Goal: Information Seeking & Learning: Learn about a topic

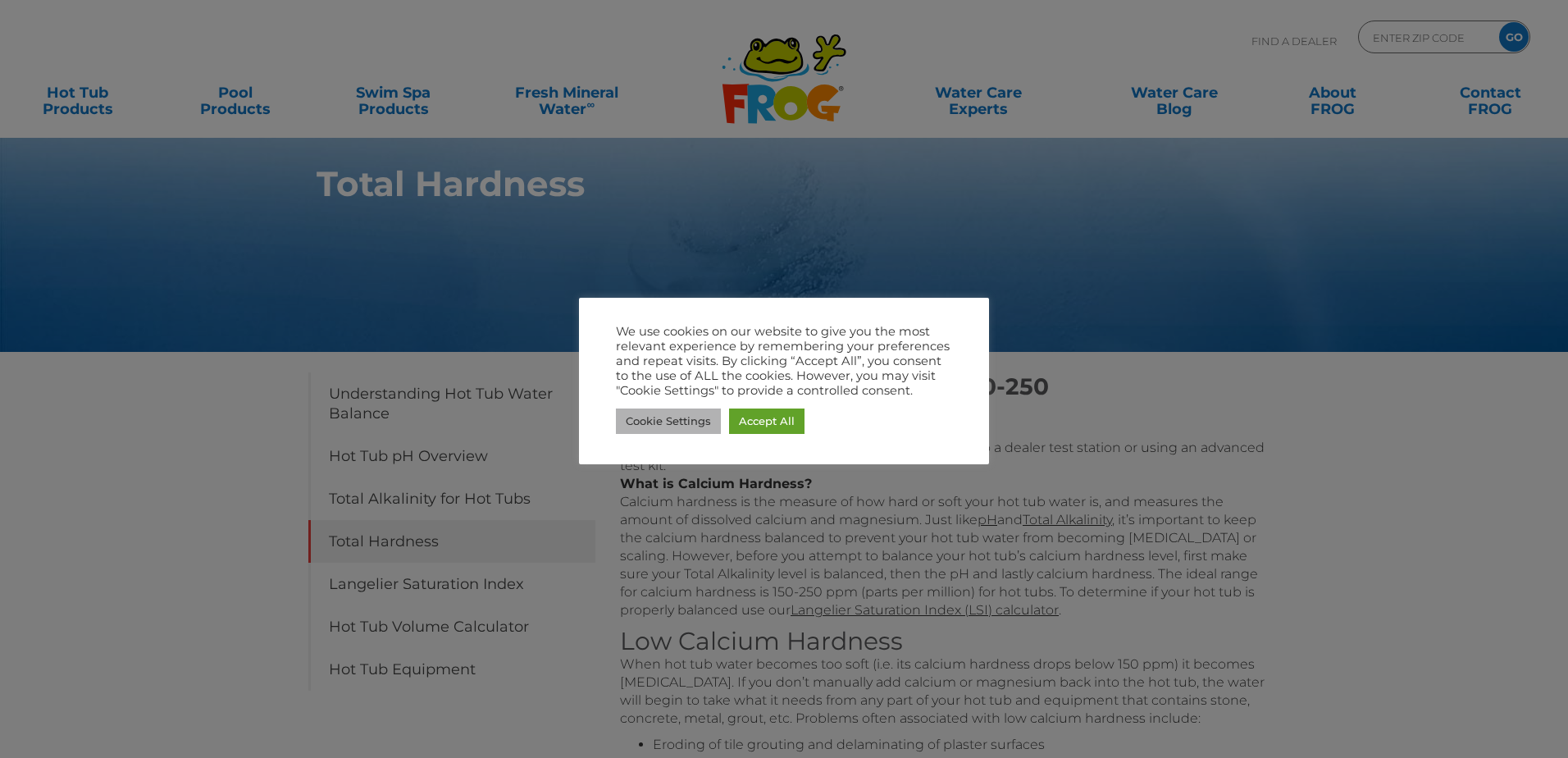
click at [689, 422] on link "Cookie Settings" at bounding box center [668, 421] width 105 height 25
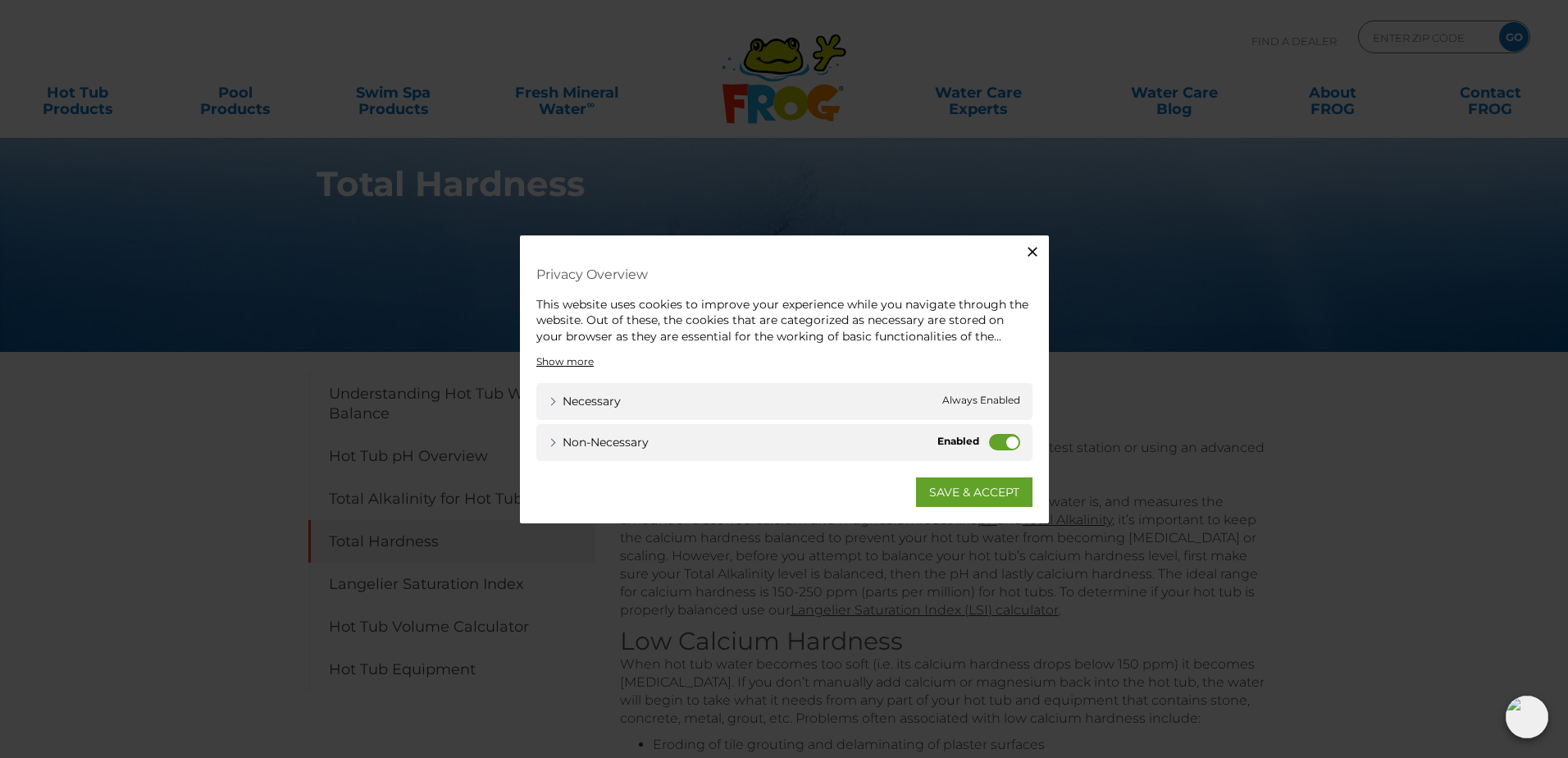
click at [1005, 442] on label "Non-necessary" at bounding box center [1004, 442] width 32 height 16
click at [0, 0] on input "Non-necessary" at bounding box center [0, 0] width 0 height 0
click at [984, 490] on link "SAVE & ACCEPT" at bounding box center [973, 492] width 116 height 30
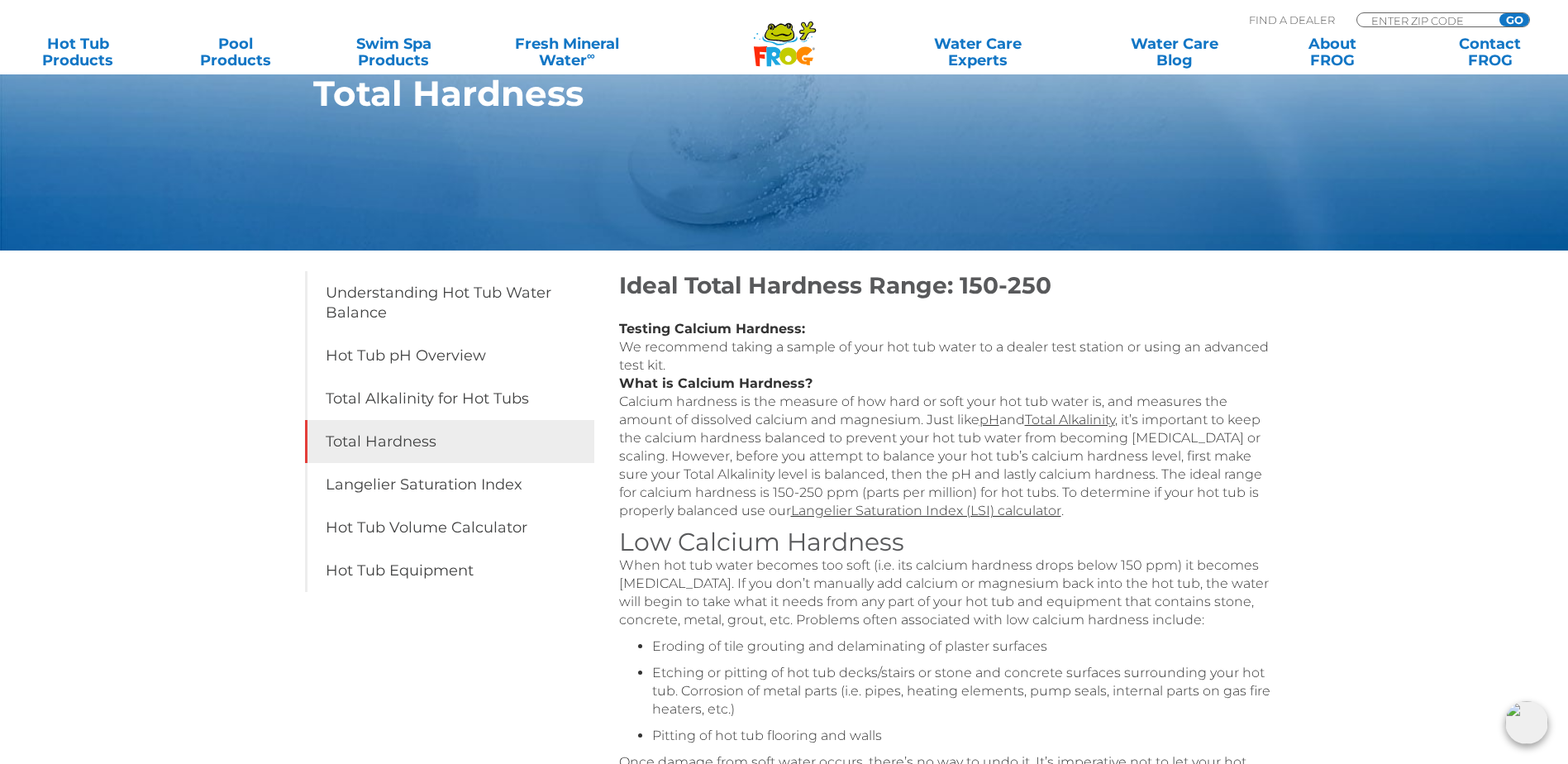
scroll to position [166, 0]
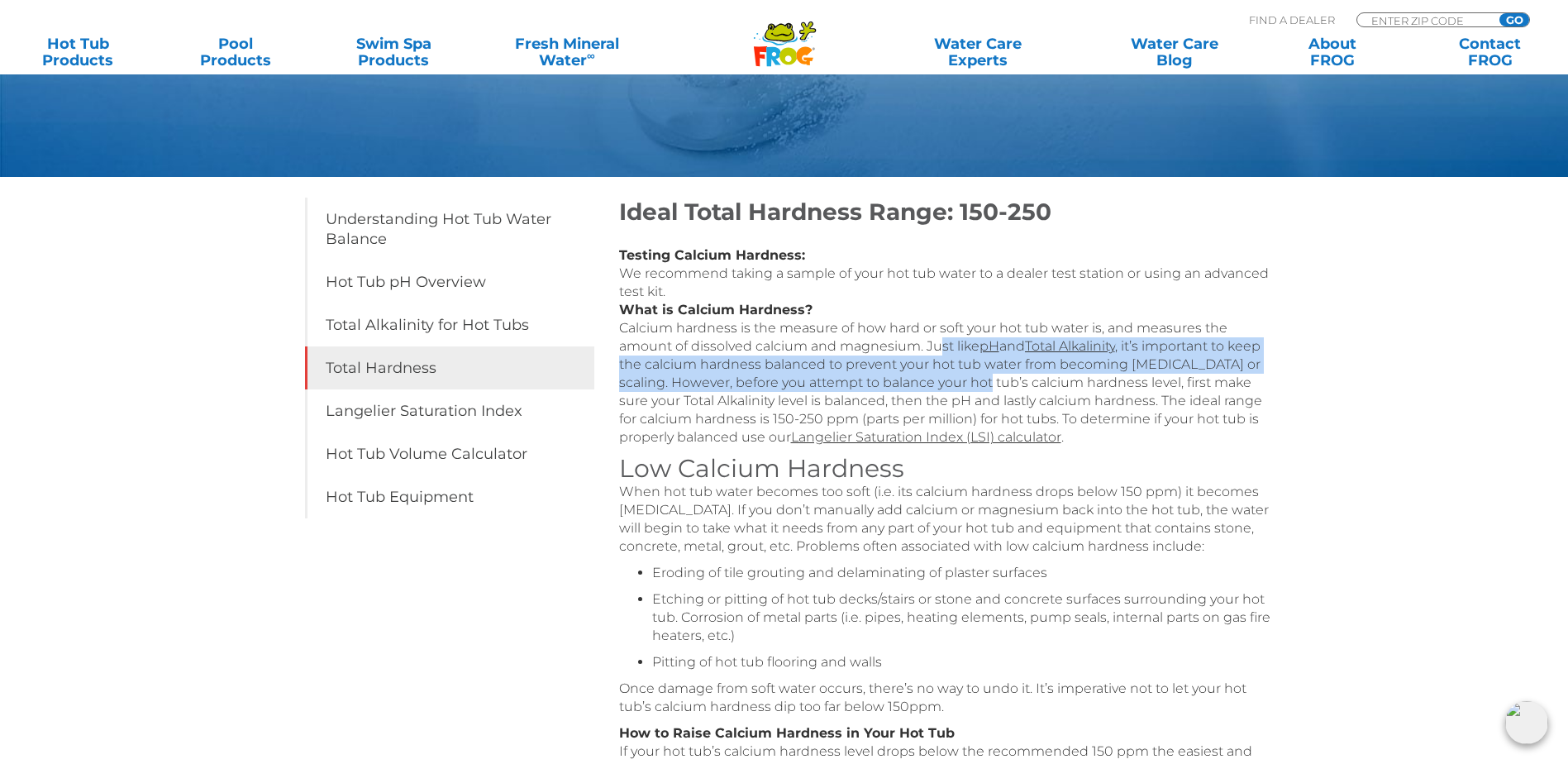
drag, startPoint x: 934, startPoint y: 358, endPoint x: 970, endPoint y: 390, distance: 48.2
click at [970, 390] on p "Testing Calcium Hardness: We recommend taking a sample of your hot tub water to…" at bounding box center [950, 347] width 661 height 200
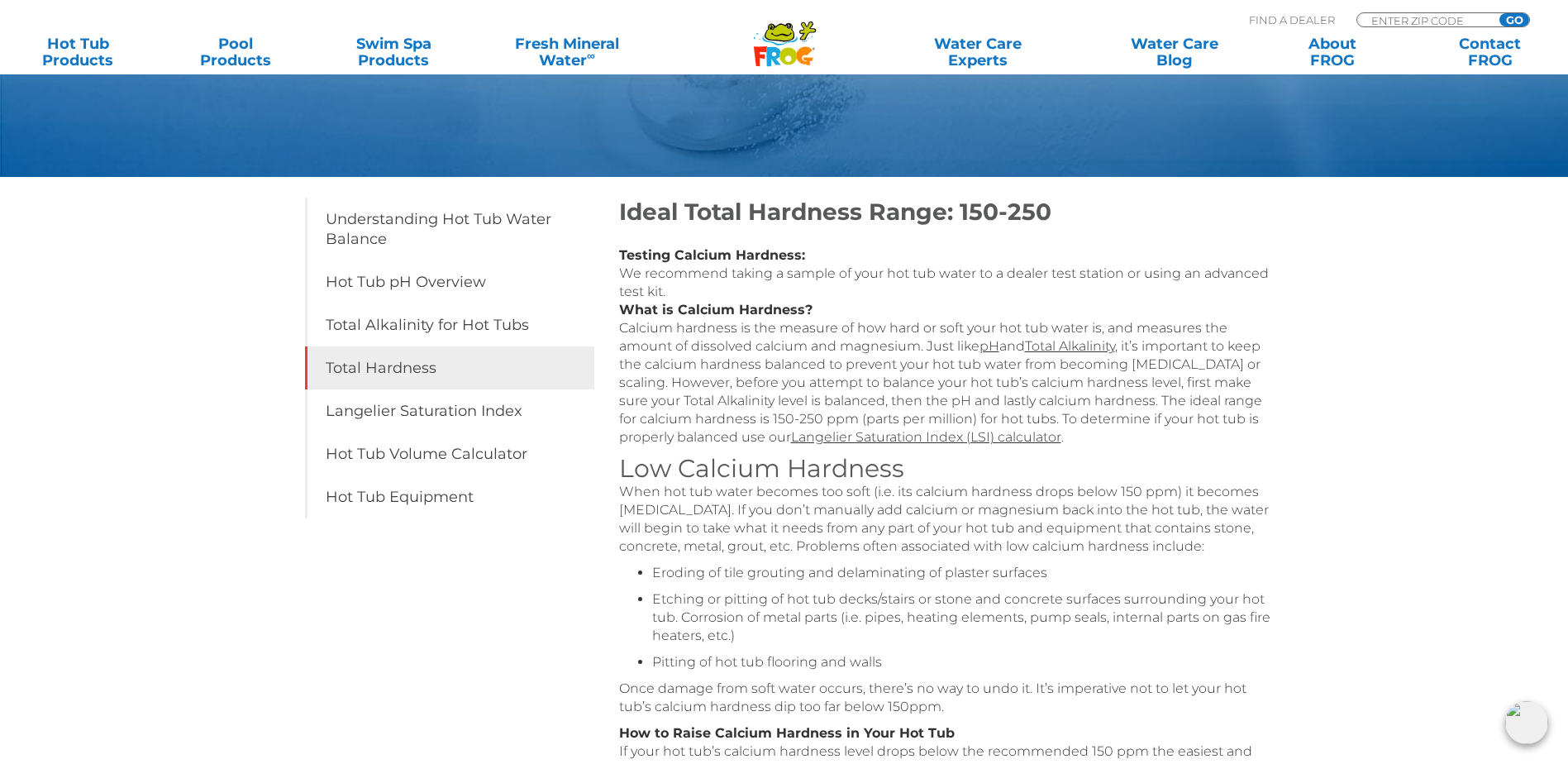
drag, startPoint x: 970, startPoint y: 390, endPoint x: 1033, endPoint y: 424, distance: 71.6
click at [1033, 424] on p "Testing Calcium Hardness: We recommend taking a sample of your hot tub water to…" at bounding box center [950, 347] width 661 height 200
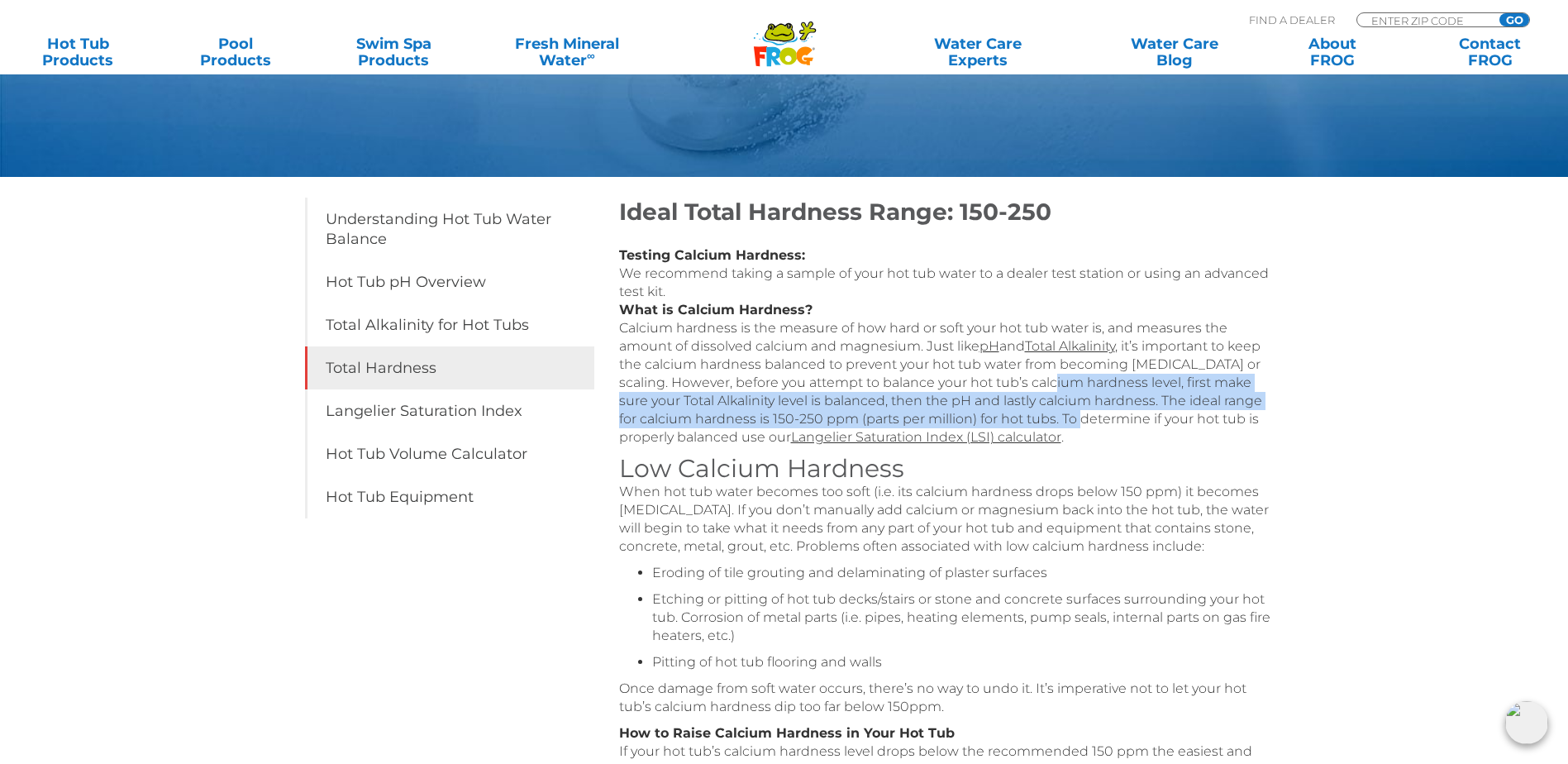
drag, startPoint x: 1040, startPoint y: 397, endPoint x: 1038, endPoint y: 423, distance: 26.1
click at [1038, 423] on p "Testing Calcium Hardness: We recommend taking a sample of your hot tub water to…" at bounding box center [950, 347] width 661 height 200
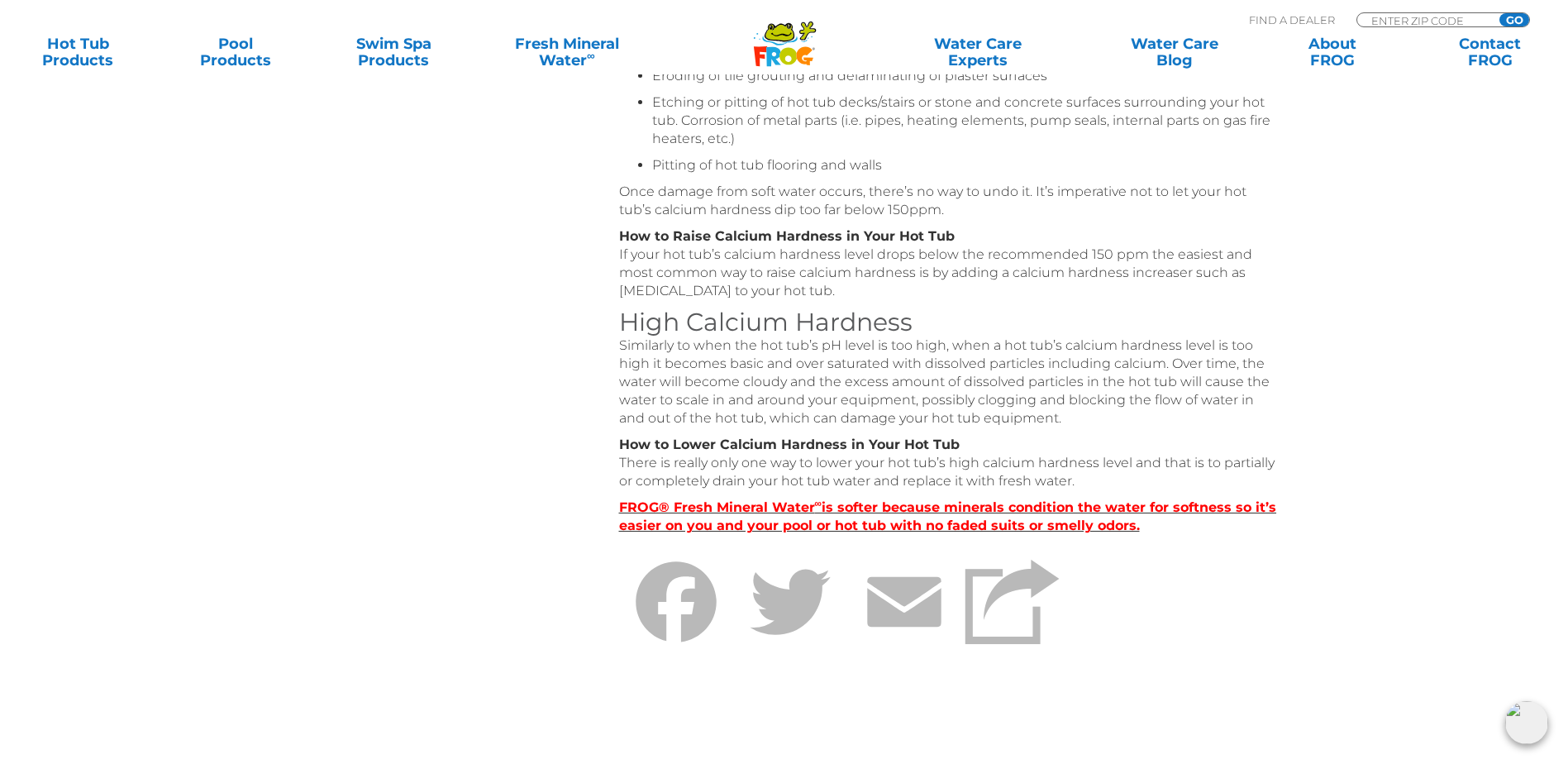
scroll to position [661, 0]
drag, startPoint x: 741, startPoint y: 270, endPoint x: 836, endPoint y: 300, distance: 99.6
click at [836, 300] on p "How to Raise Calcium Hardness in Your Hot Tub If your hot tub’s calcium hardnes…" at bounding box center [950, 265] width 661 height 73
drag, startPoint x: 836, startPoint y: 300, endPoint x: 757, endPoint y: 391, distance: 120.5
click at [757, 391] on p "Similarly to when the hot tub’s pH level is too high, when a hot tub’s calcium …" at bounding box center [950, 383] width 661 height 91
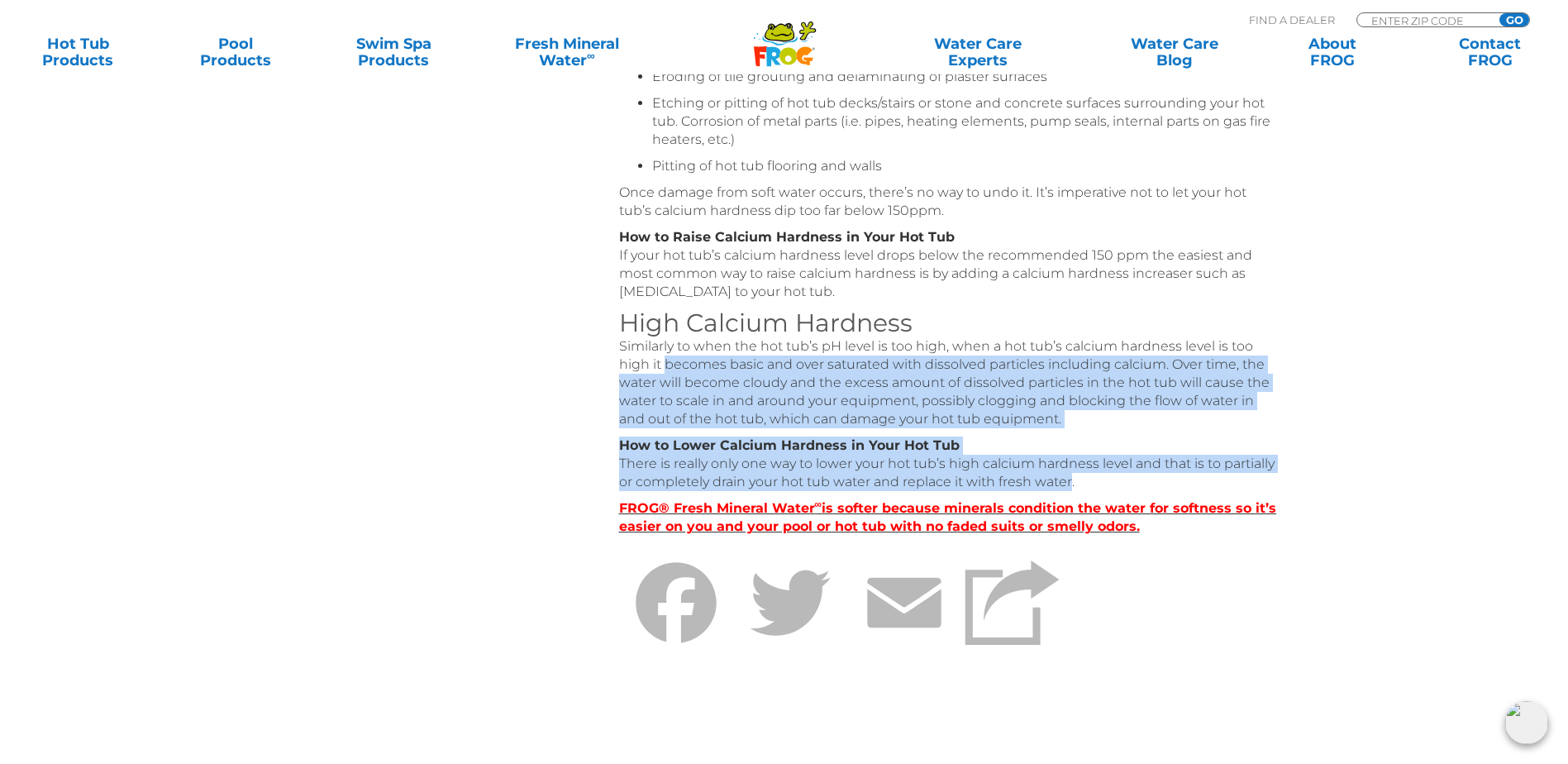
drag, startPoint x: 663, startPoint y: 378, endPoint x: 1069, endPoint y: 494, distance: 422.2
click at [1069, 494] on div "Ideal Total Hardness Range: 150-250 Testing Calcium Hardness: We recommend taki…" at bounding box center [950, 204] width 661 height 1004
drag, startPoint x: 1069, startPoint y: 494, endPoint x: 898, endPoint y: 460, distance: 174.3
click at [898, 453] on strong "How to Lower Calcium Hardness in Your Hot Tub" at bounding box center [789, 445] width 340 height 15
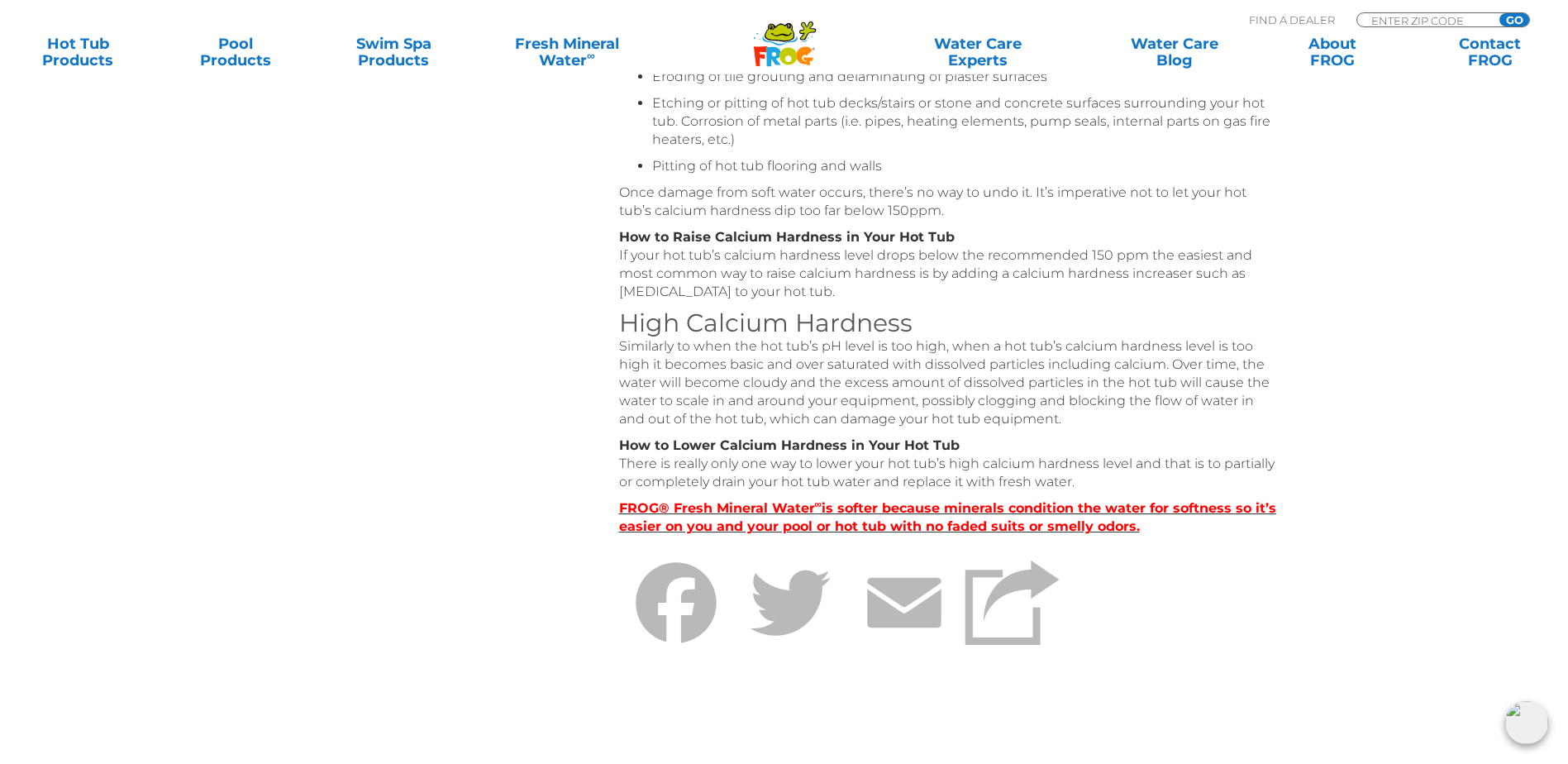
click at [829, 364] on p "Similarly to when the hot tub’s pH level is too high, when a hot tub’s calcium …" at bounding box center [950, 383] width 661 height 91
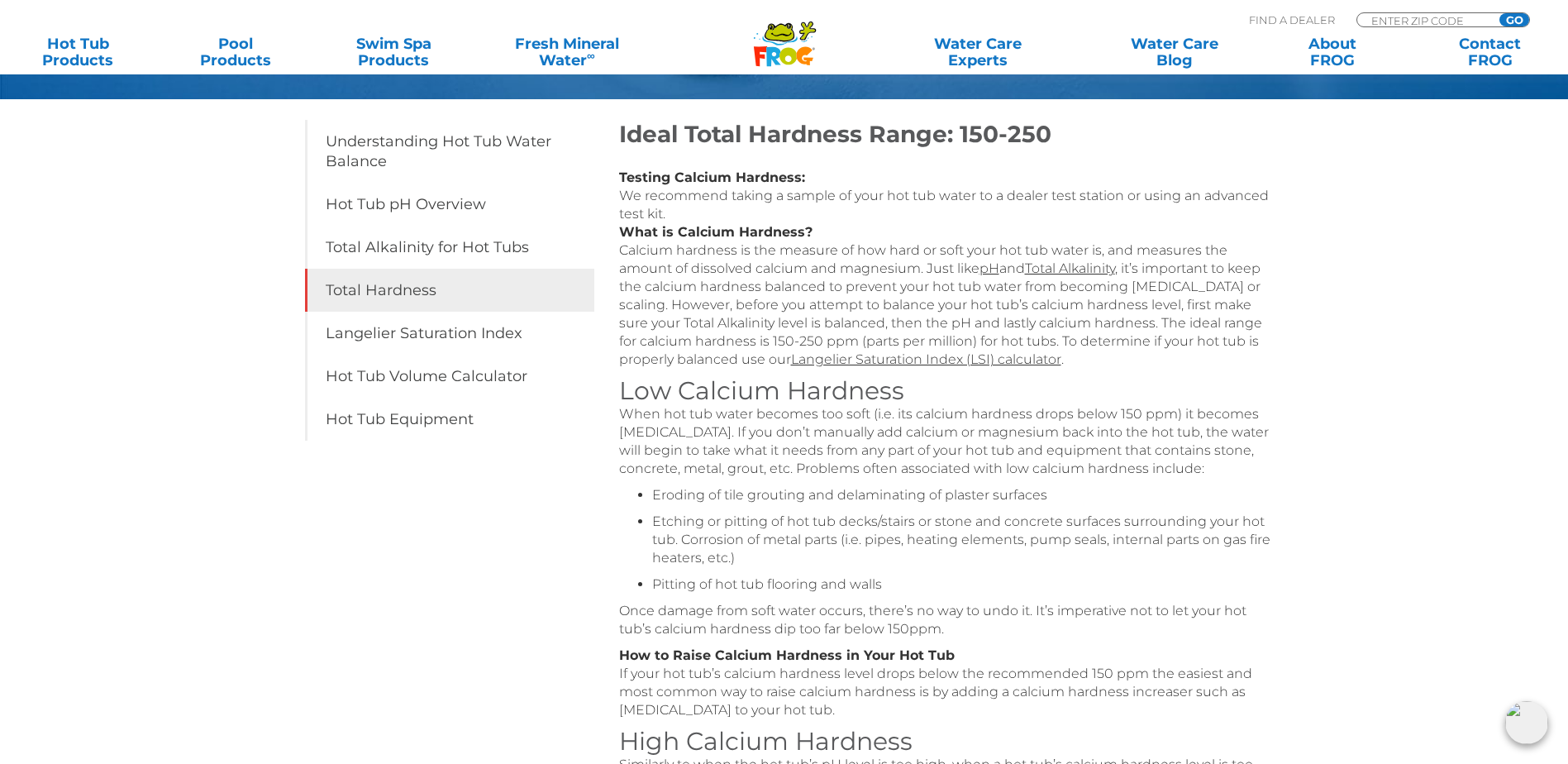
scroll to position [248, 0]
